Goal: Task Accomplishment & Management: Manage account settings

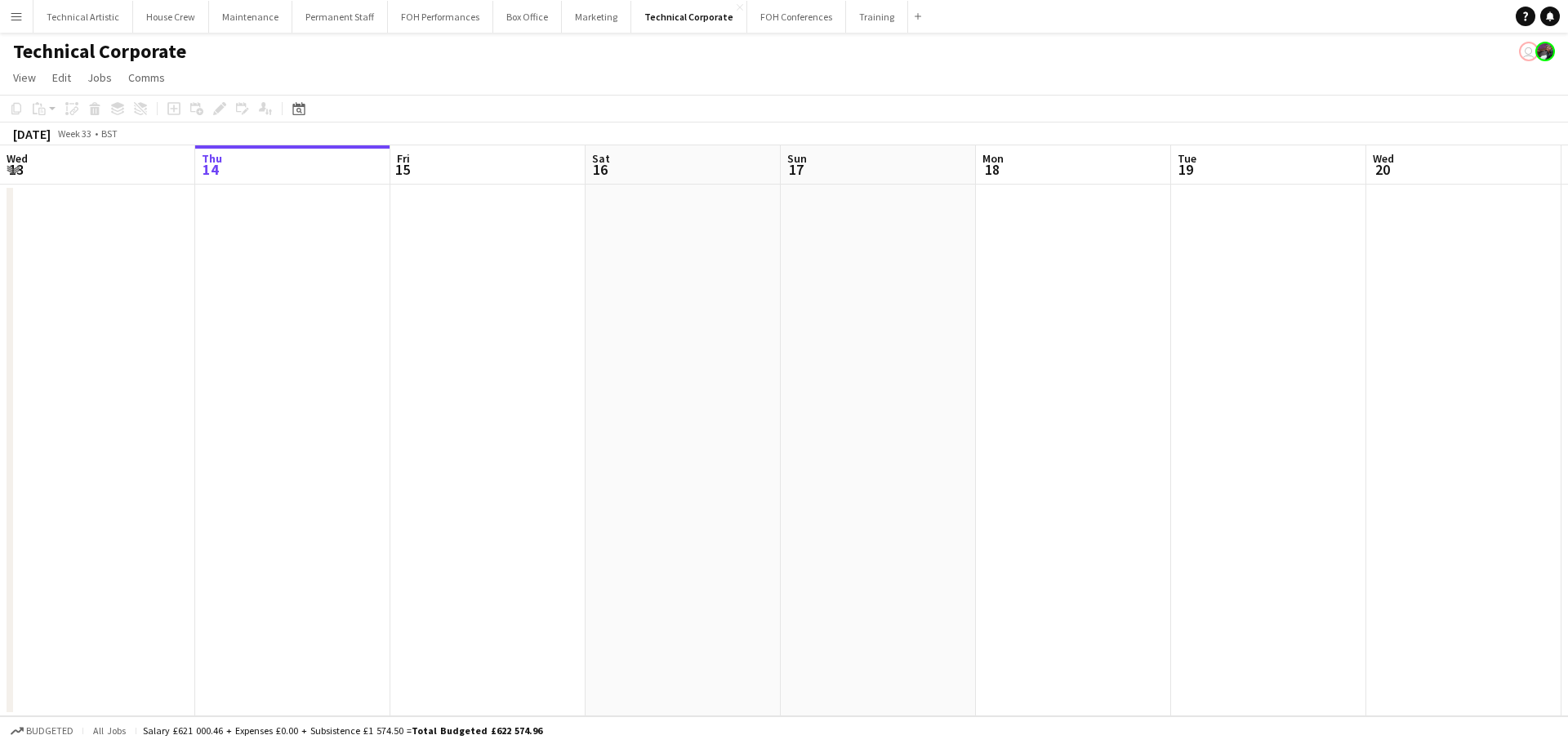
click at [28, 15] on button "Menu" at bounding box center [16, 16] width 32 height 32
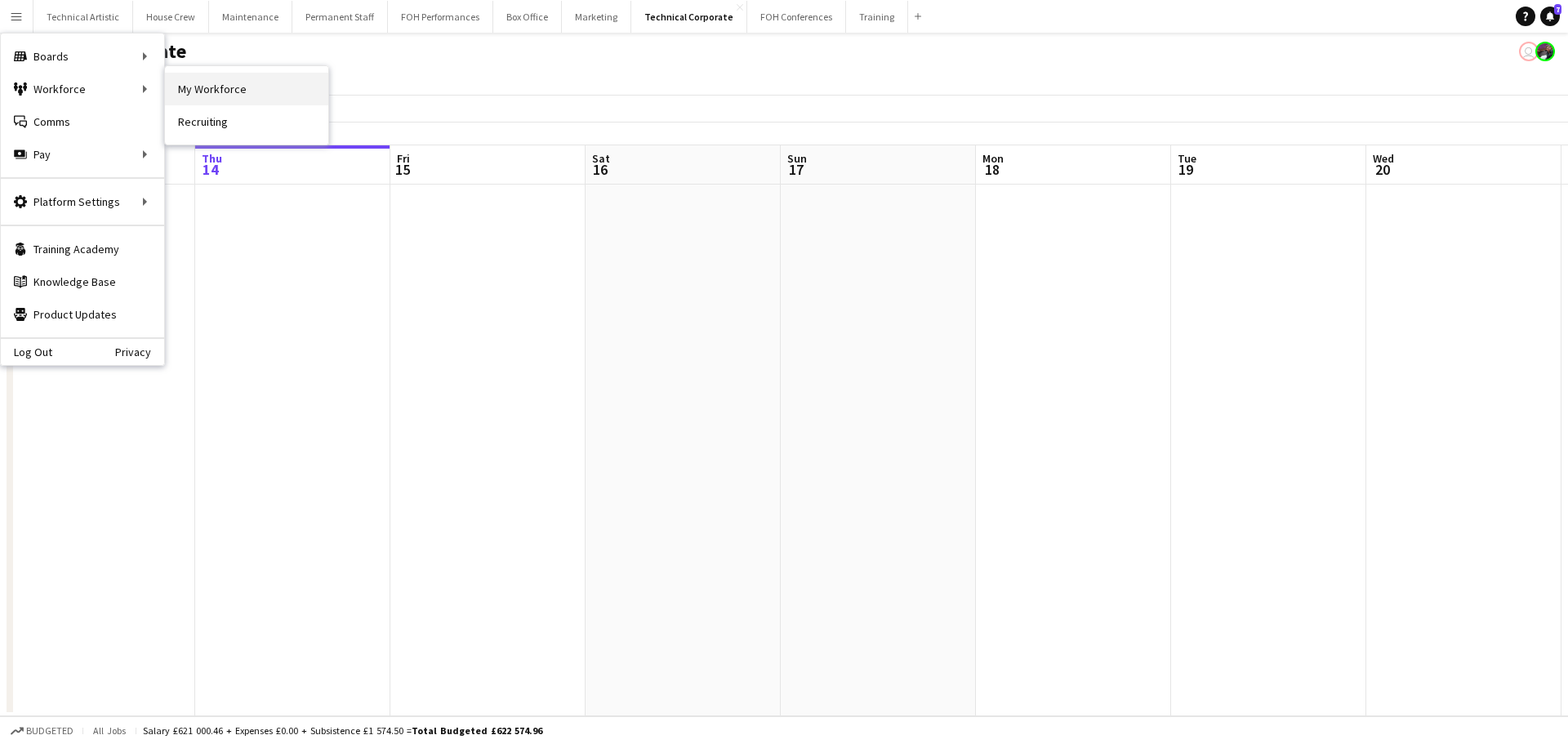
click at [205, 89] on link "My Workforce" at bounding box center [247, 89] width 164 height 32
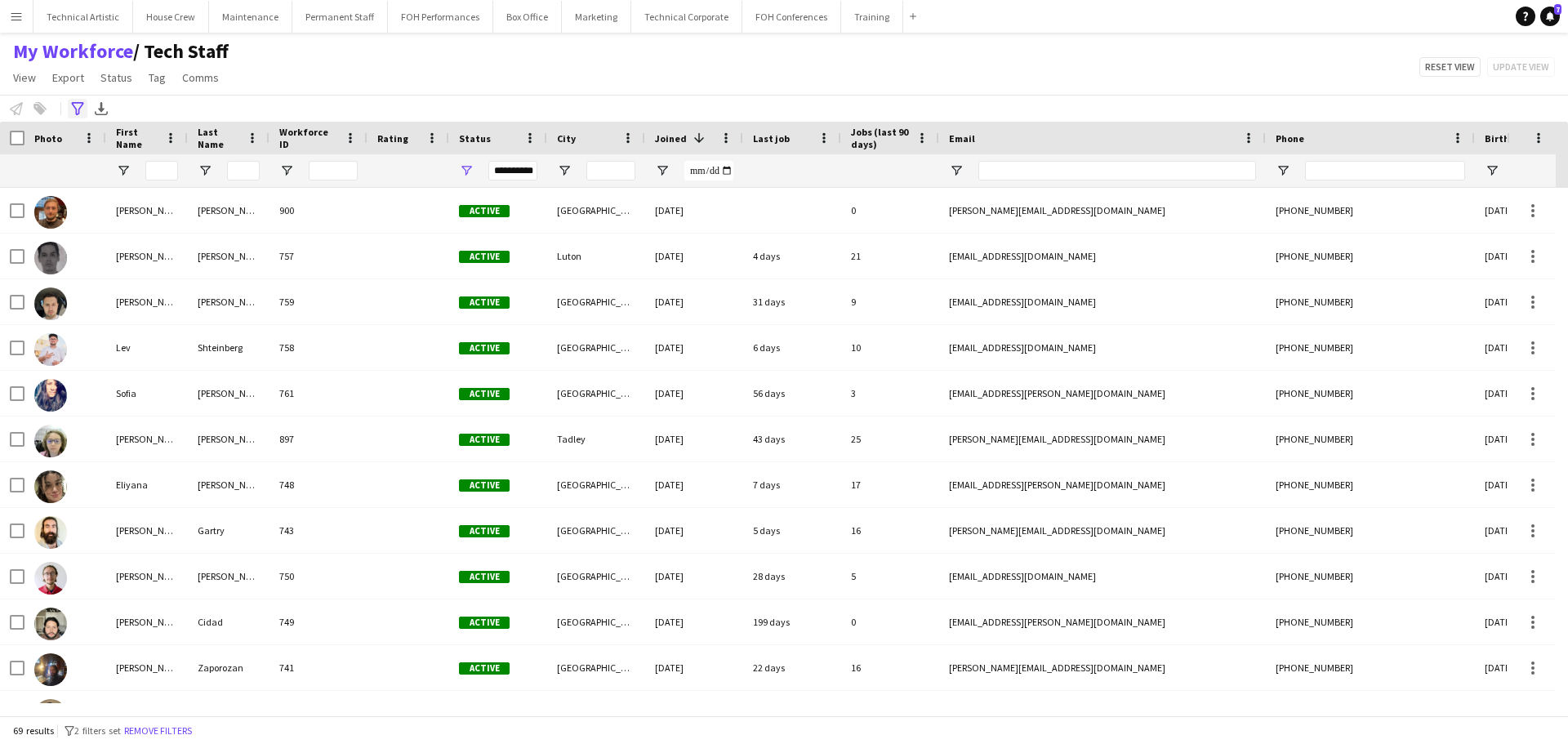
click at [78, 107] on icon "Advanced filters" at bounding box center [77, 108] width 13 height 13
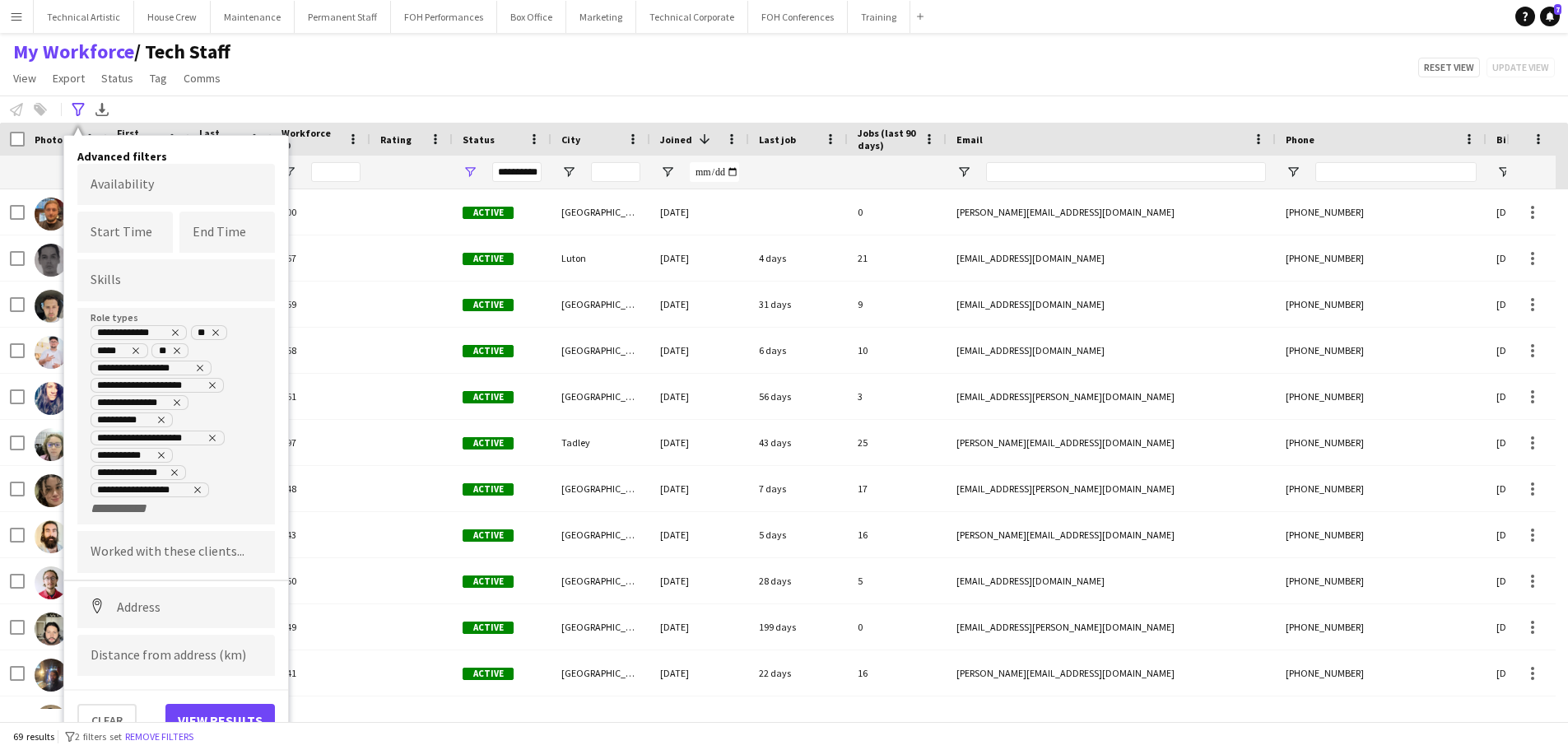
click at [285, 105] on div "**********" at bounding box center [784, 109] width 1568 height 27
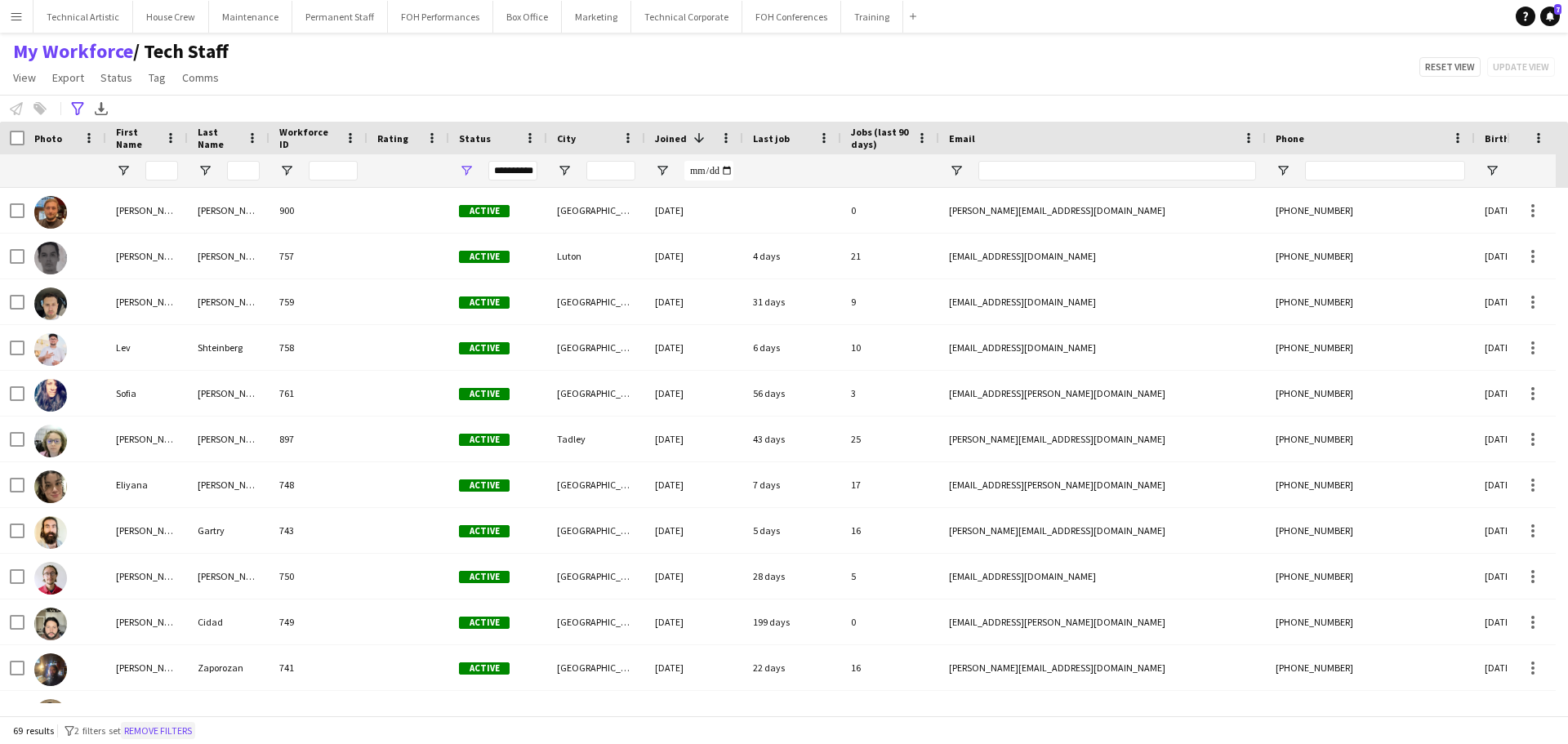
click at [193, 733] on button "Remove filters" at bounding box center [158, 730] width 74 height 18
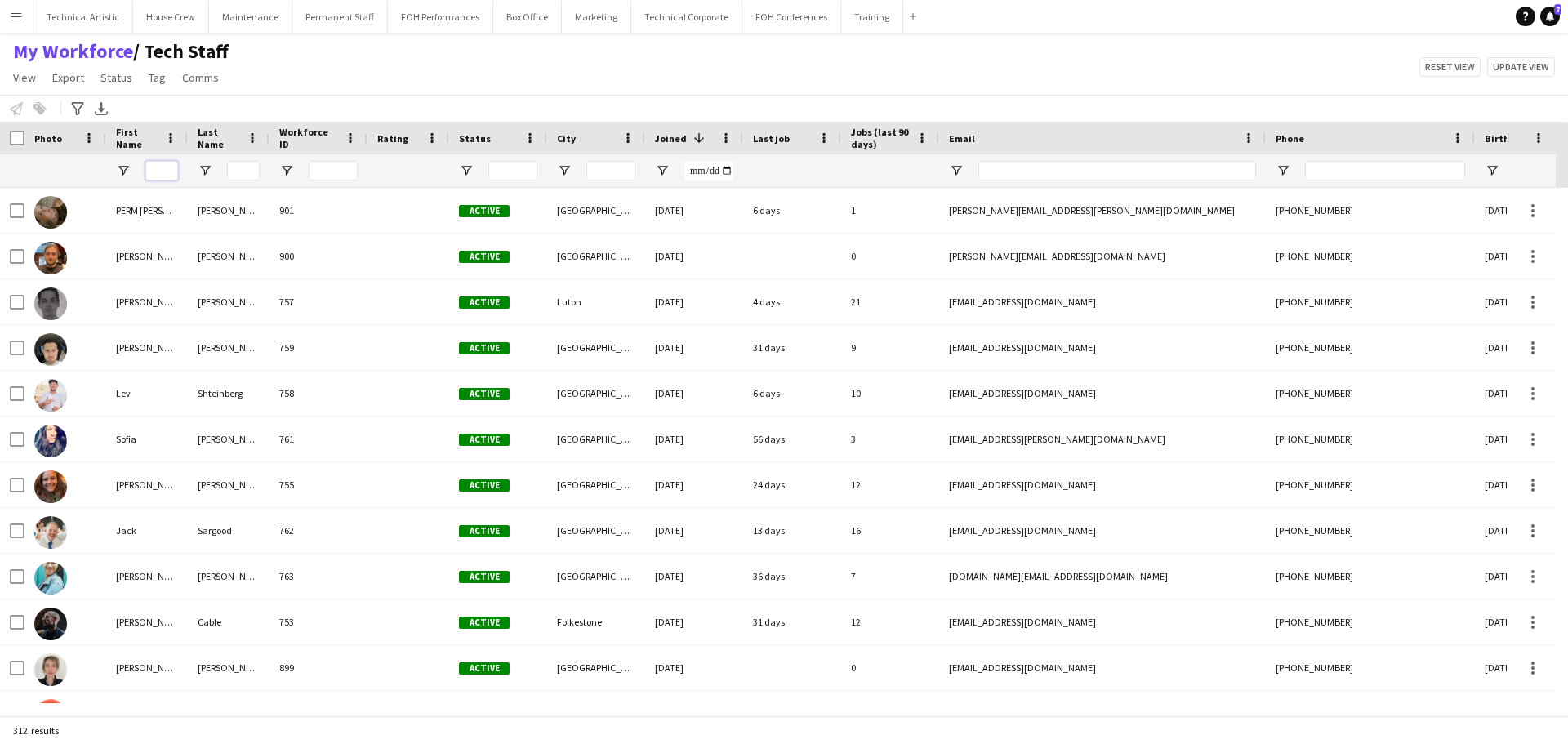
click at [153, 170] on input "First Name Filter Input" at bounding box center [162, 170] width 32 height 20
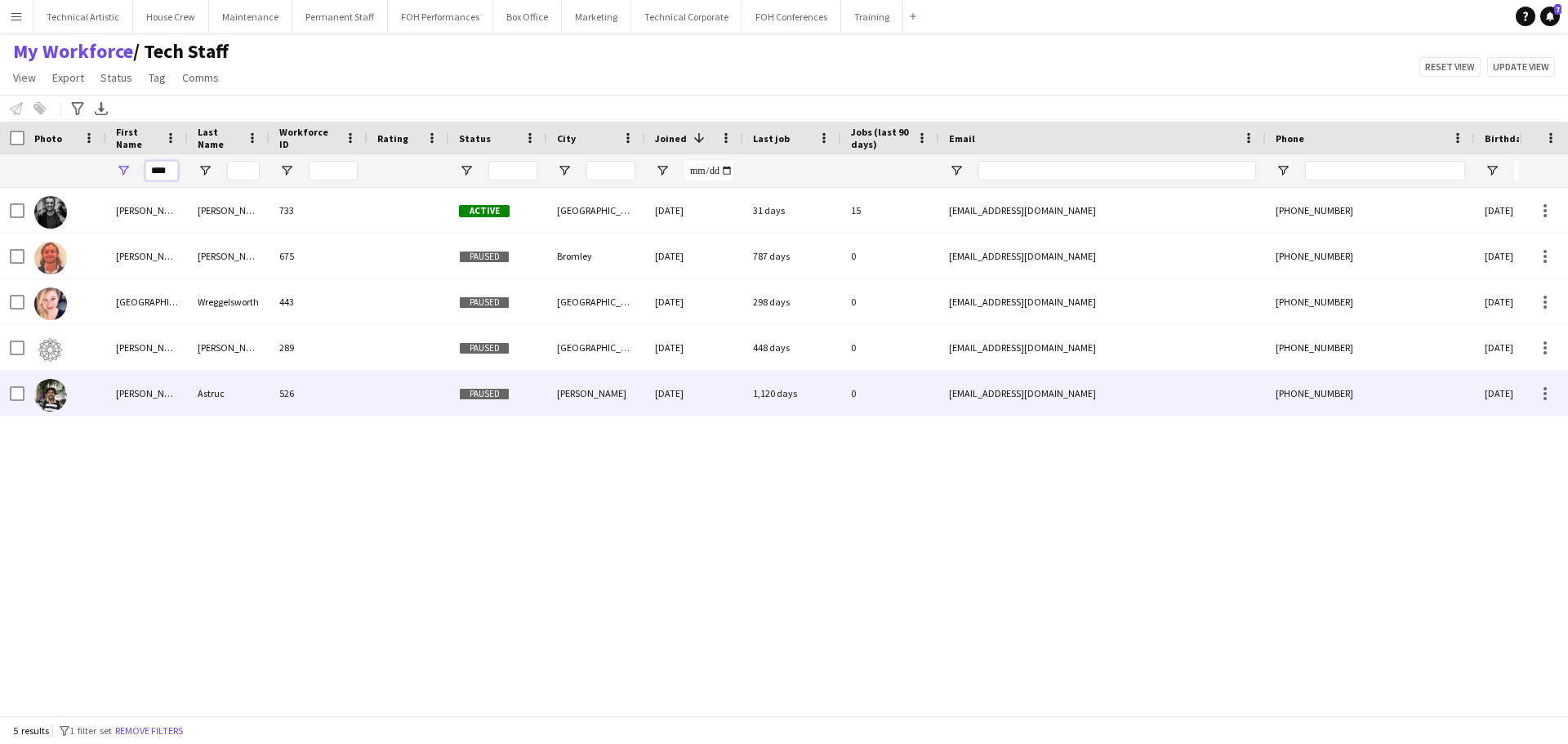
type input "****"
click at [151, 393] on div "[PERSON_NAME]" at bounding box center [148, 393] width 82 height 45
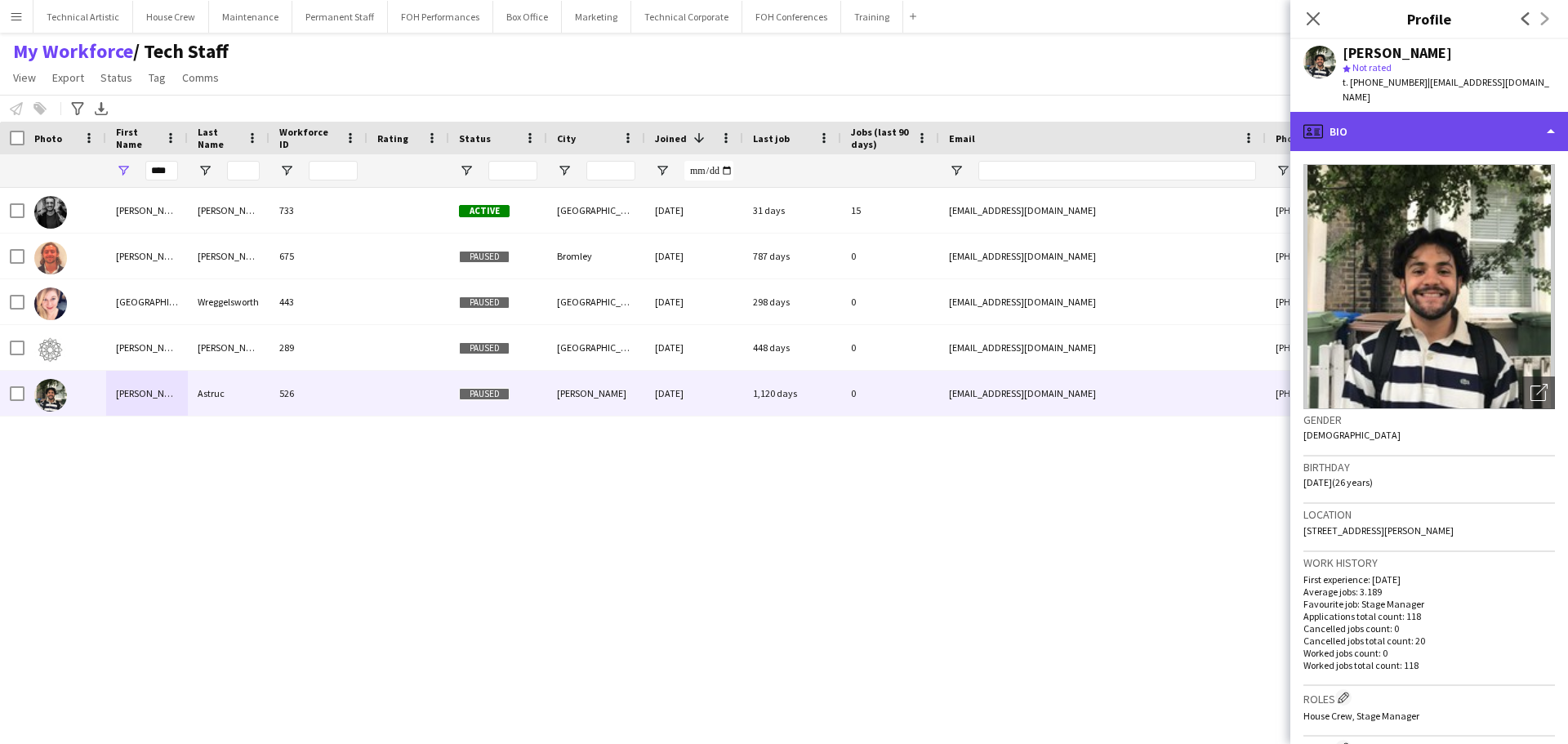
click at [1367, 121] on div "profile Bio" at bounding box center [1430, 131] width 278 height 39
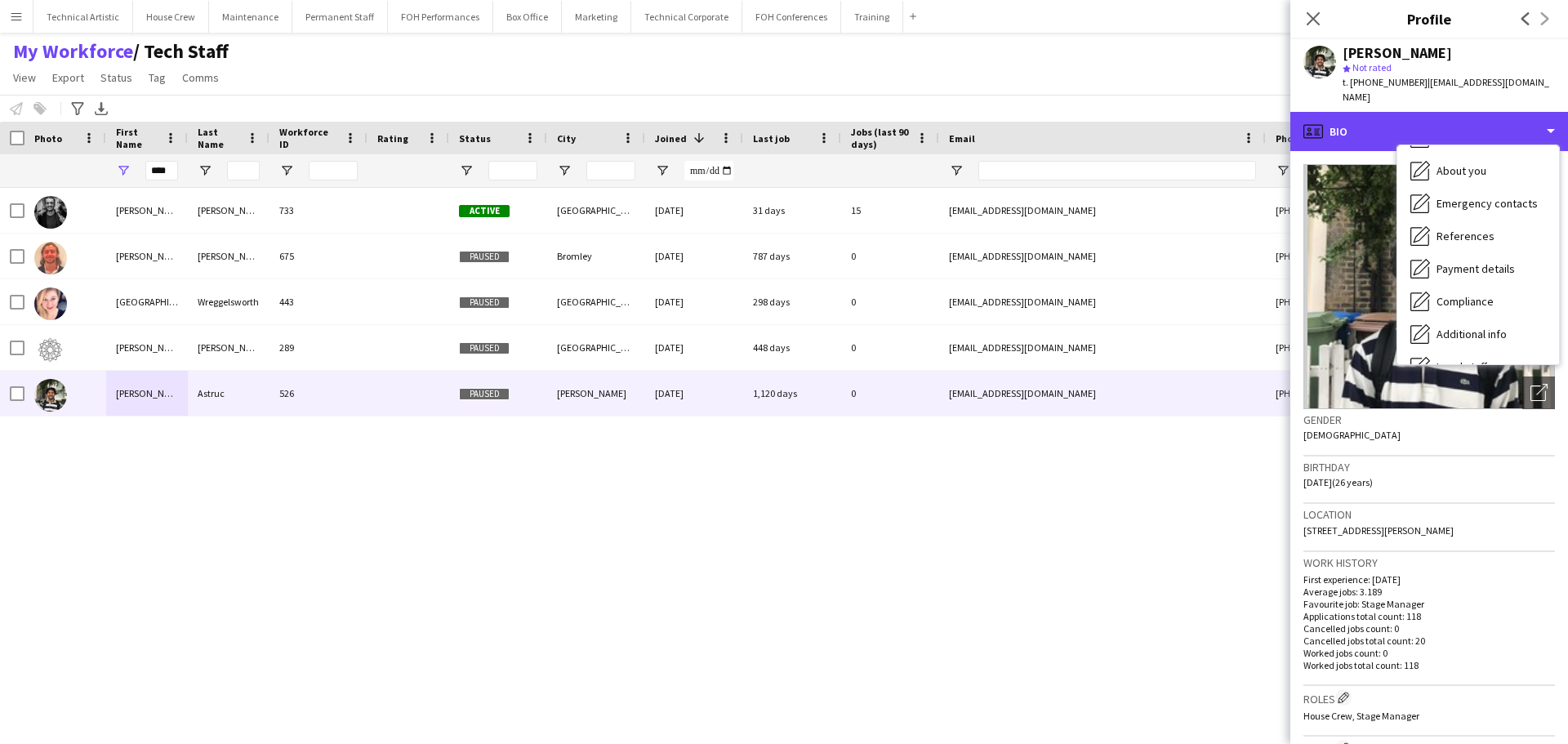
scroll to position [186, 0]
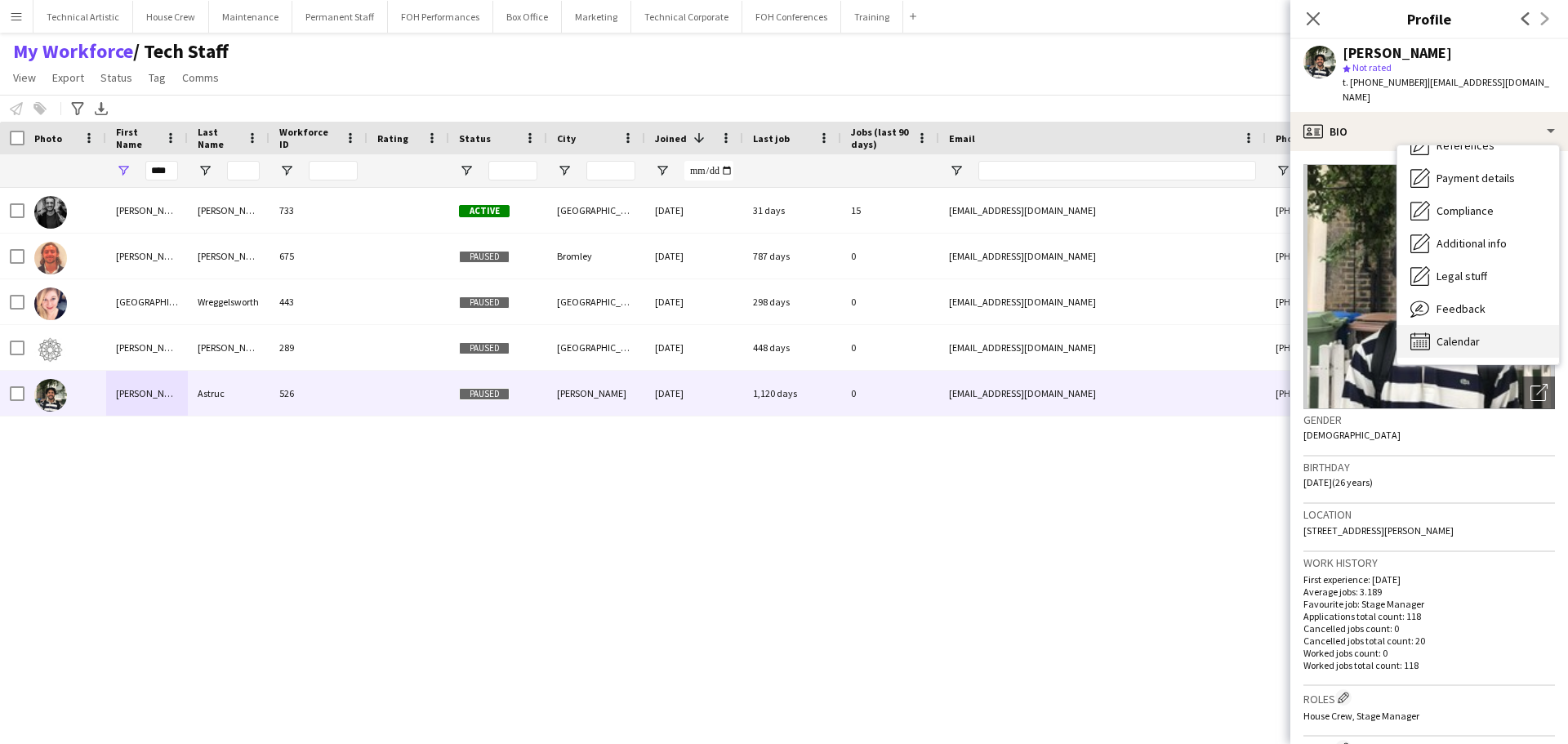
click at [1478, 334] on span "Calendar" at bounding box center [1458, 341] width 43 height 14
